Goal: Transaction & Acquisition: Purchase product/service

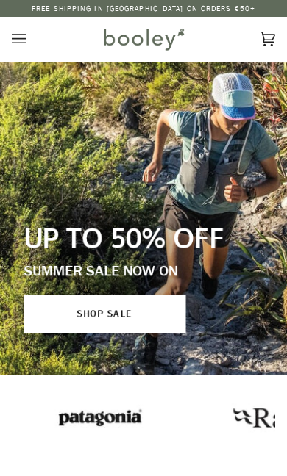
click at [21, 41] on icon "Open menu" at bounding box center [19, 39] width 15 height 22
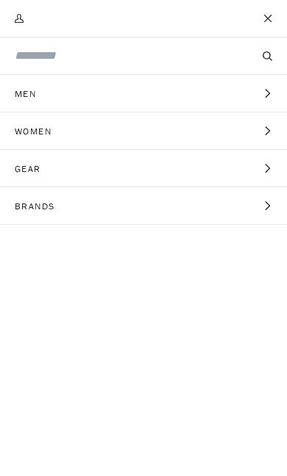
click at [262, 132] on button "Women Expand menu" at bounding box center [143, 130] width 287 height 37
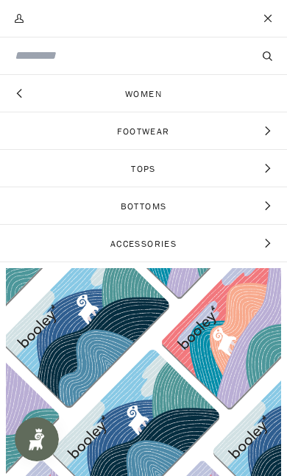
click at [264, 132] on icon "Main menu" at bounding box center [267, 131] width 10 height 10
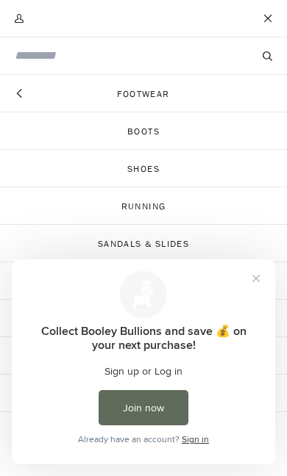
click at [247, 279] on button "Close prompt" at bounding box center [256, 278] width 26 height 26
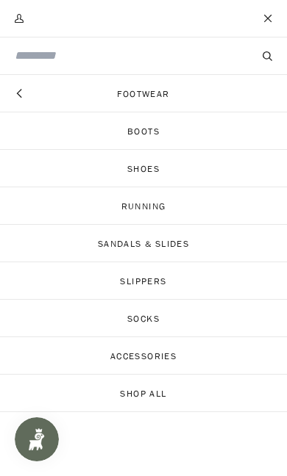
click at [157, 394] on link "Shop All" at bounding box center [143, 393] width 287 height 37
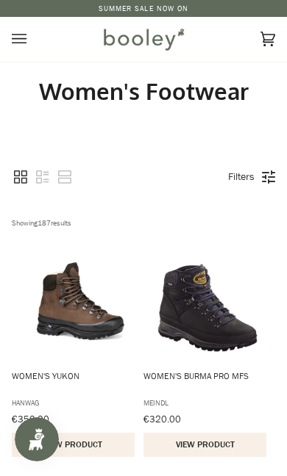
click at [260, 170] on link "Filters" at bounding box center [240, 177] width 41 height 25
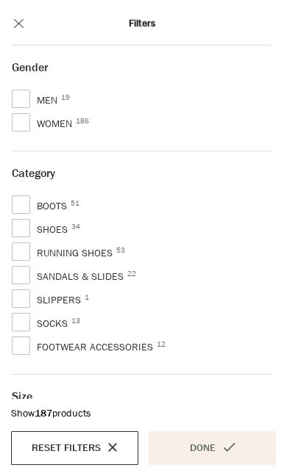
scroll to position [100, 0]
click at [26, 130] on span "Women 186" at bounding box center [46, 124] width 68 height 18
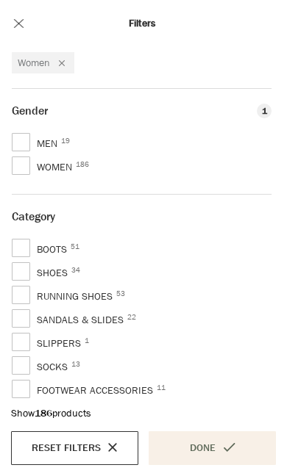
click at [22, 26] on button "Close modal" at bounding box center [18, 23] width 37 height 44
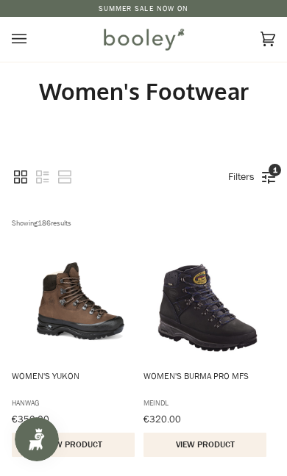
click at [26, 43] on icon "Open menu" at bounding box center [19, 40] width 15 height 10
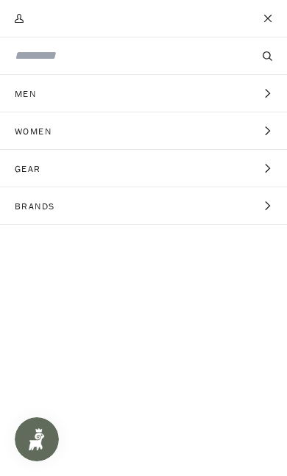
click at [131, 59] on input "Search our store" at bounding box center [119, 56] width 208 height 17
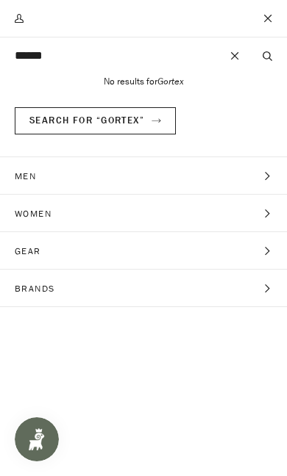
type input "******"
click at [267, 56] on button "Search" at bounding box center [267, 56] width 39 height 14
click at [269, 226] on button "Women Expand menu" at bounding box center [143, 213] width 287 height 37
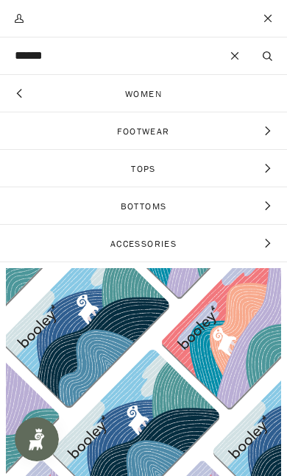
click at [273, 124] on span "Footwear" at bounding box center [143, 130] width 287 height 37
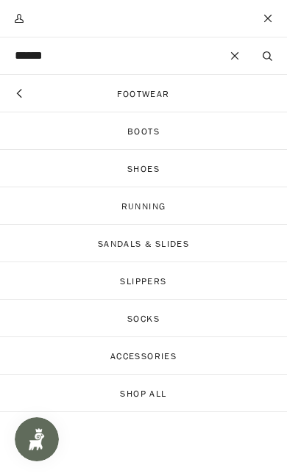
click at [160, 396] on link "Shop All" at bounding box center [143, 393] width 287 height 37
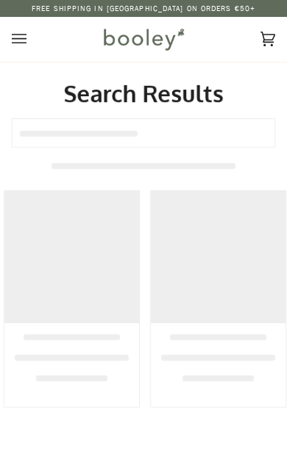
type input "******"
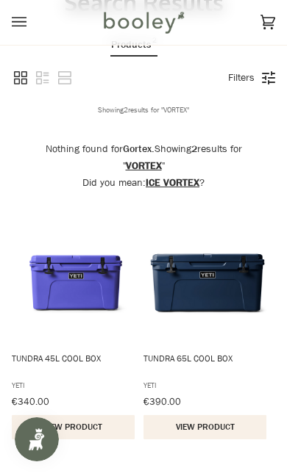
scroll to position [215, 0]
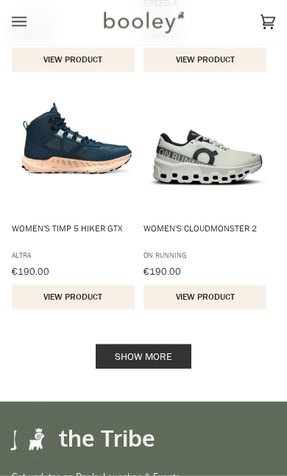
scroll to position [2286, 0]
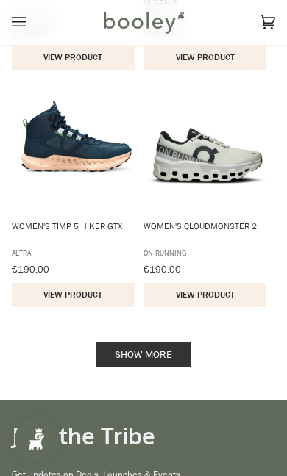
click at [134, 351] on link "Show more" at bounding box center [144, 354] width 96 height 24
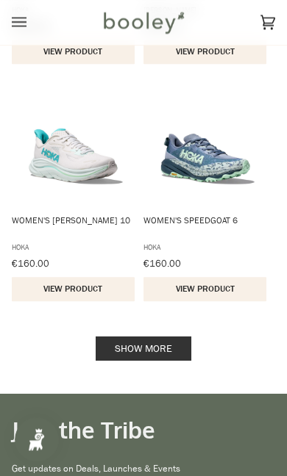
scroll to position [4666, 0]
click at [179, 343] on link "Show more" at bounding box center [144, 349] width 96 height 24
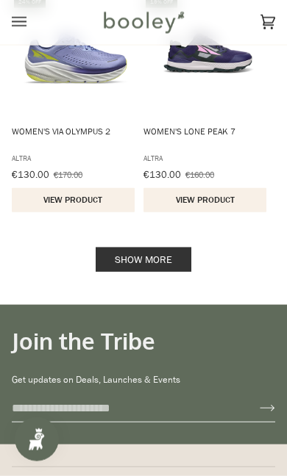
click at [128, 268] on link "Show more" at bounding box center [144, 260] width 96 height 24
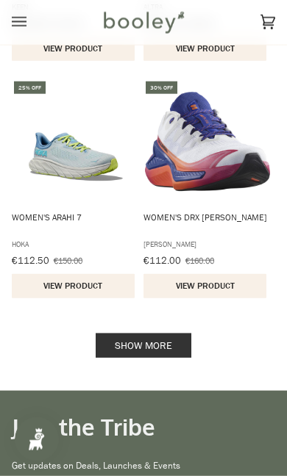
scroll to position [9465, 0]
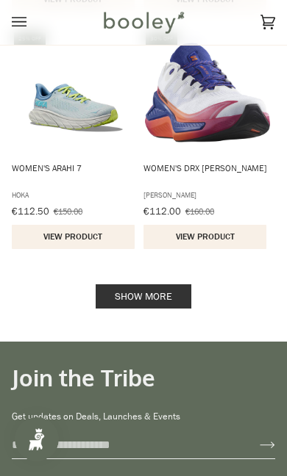
click at [119, 296] on link "Show more" at bounding box center [144, 296] width 96 height 24
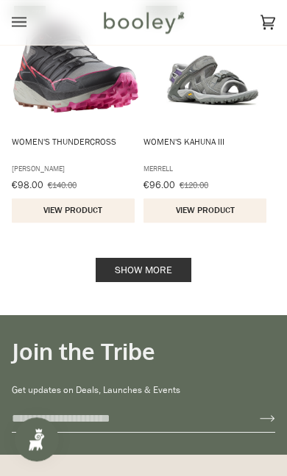
scroll to position [11881, 0]
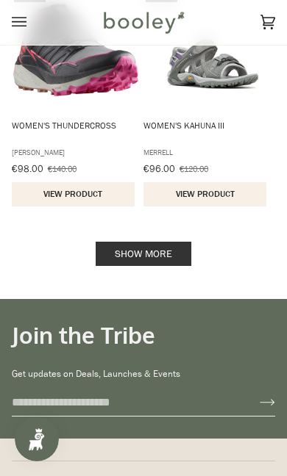
click at [132, 264] on link "Show more" at bounding box center [144, 254] width 96 height 24
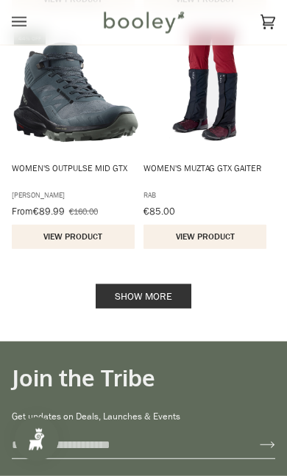
click at [120, 294] on link "Show more" at bounding box center [144, 296] width 96 height 24
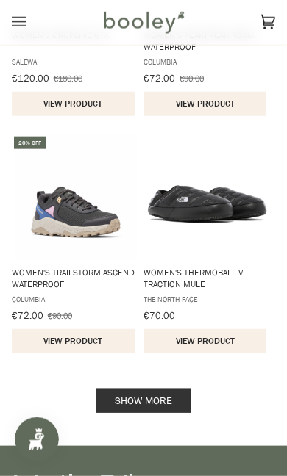
scroll to position [16539, 0]
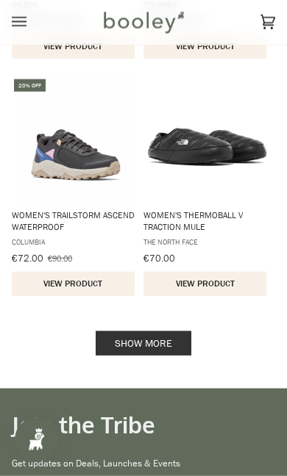
click at [121, 333] on link "Show more" at bounding box center [144, 343] width 96 height 24
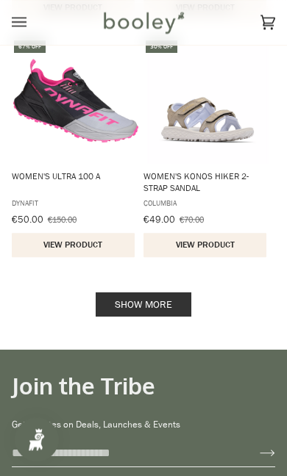
click at [133, 306] on link "Show more" at bounding box center [144, 304] width 96 height 24
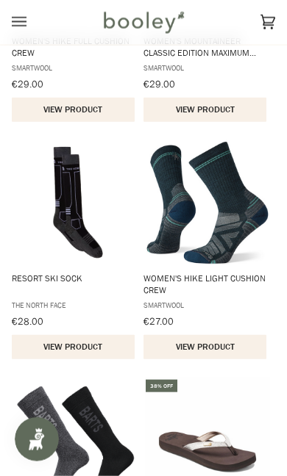
scroll to position [20430, 0]
